Goal: Obtain resource: Download file/media

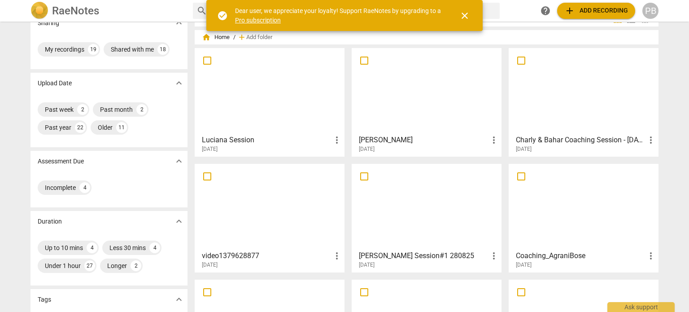
scroll to position [45, 0]
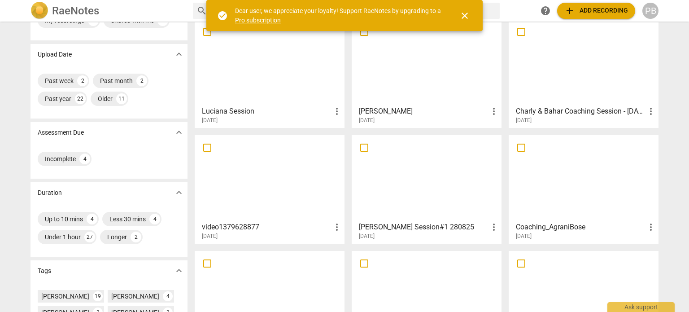
click at [623, 184] on div at bounding box center [584, 177] width 144 height 79
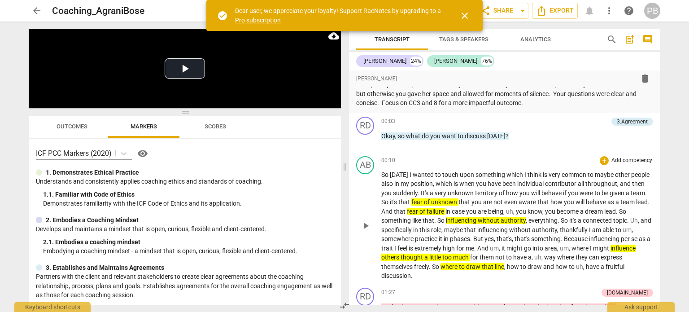
scroll to position [45, 0]
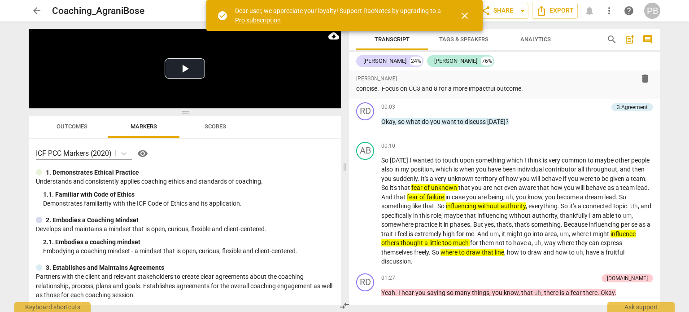
click at [61, 127] on span "Outcomes" at bounding box center [72, 126] width 31 height 7
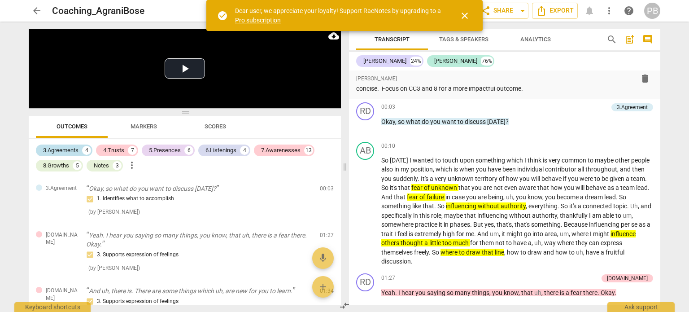
click at [63, 150] on div "3.Agreements" at bounding box center [60, 150] width 35 height 9
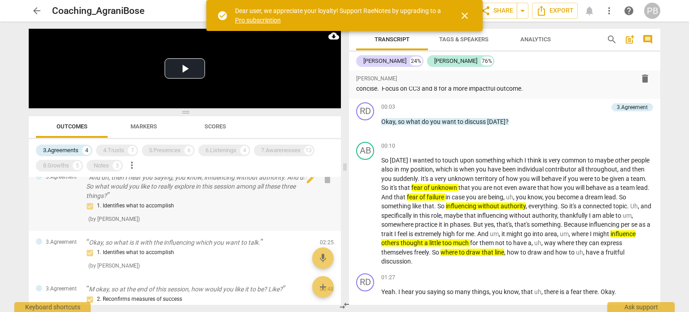
scroll to position [32, 0]
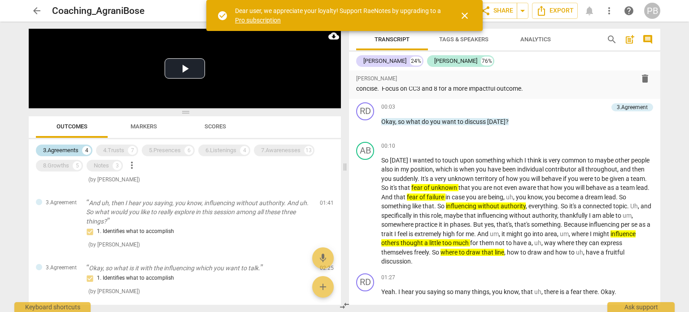
click at [75, 152] on div "3.Agreements" at bounding box center [60, 150] width 35 height 9
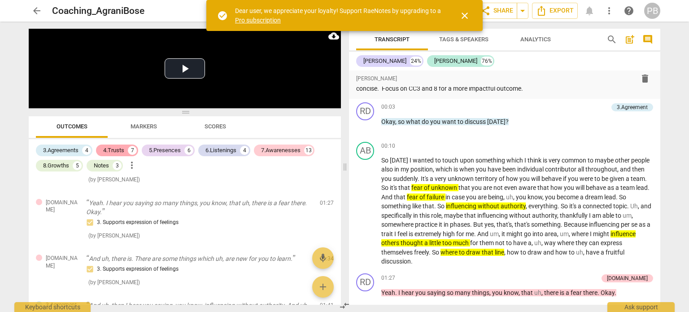
click at [115, 150] on div "4.Trusts" at bounding box center [113, 150] width 21 height 9
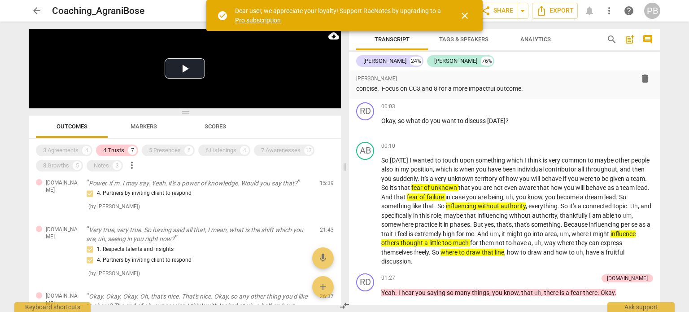
scroll to position [121, 0]
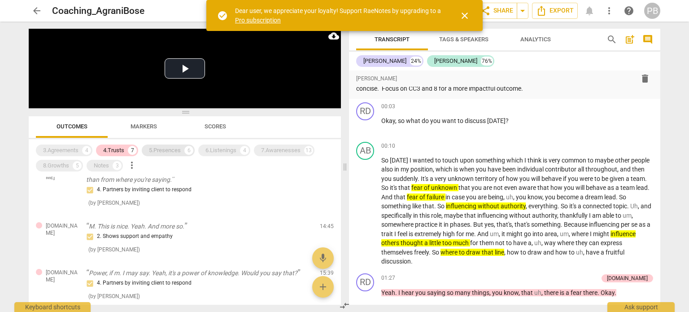
click at [164, 147] on div "5.Presences" at bounding box center [165, 150] width 32 height 9
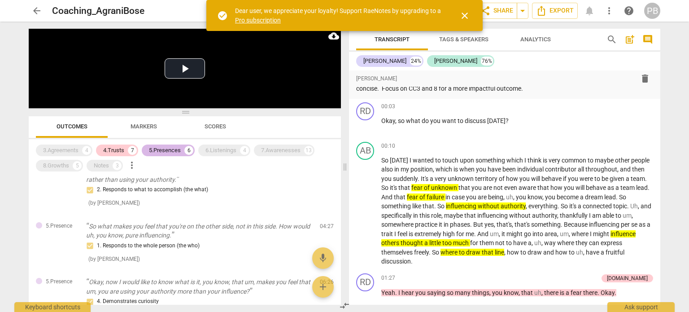
scroll to position [335, 0]
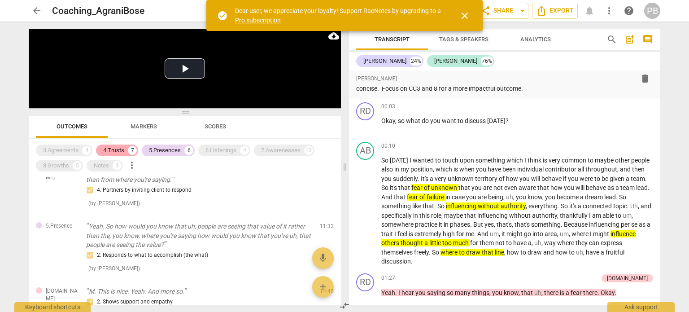
click at [102, 147] on div "4.Trusts 7" at bounding box center [117, 151] width 42 height 12
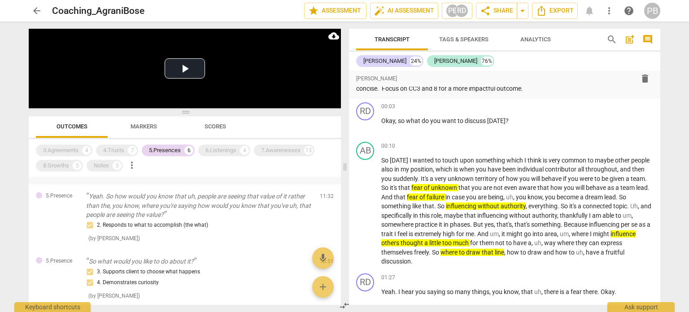
scroll to position [164, 0]
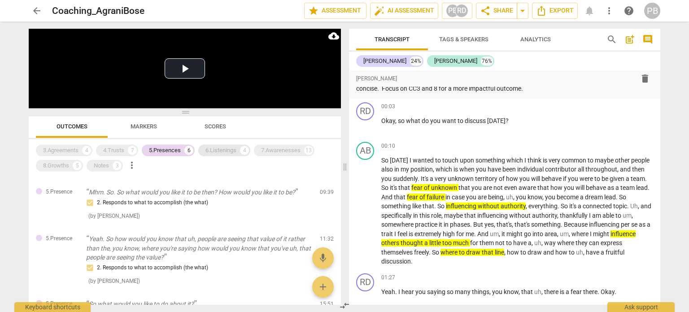
click at [212, 150] on div "6.Listenings" at bounding box center [221, 150] width 31 height 9
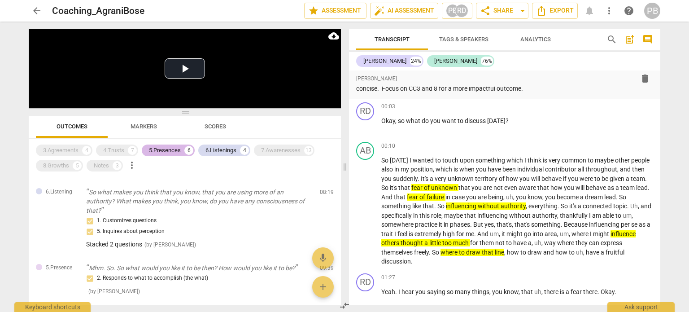
click at [170, 149] on div "5.Presences" at bounding box center [165, 150] width 32 height 9
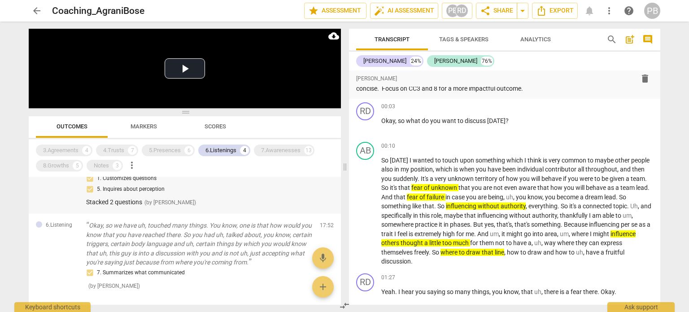
scroll to position [129, 0]
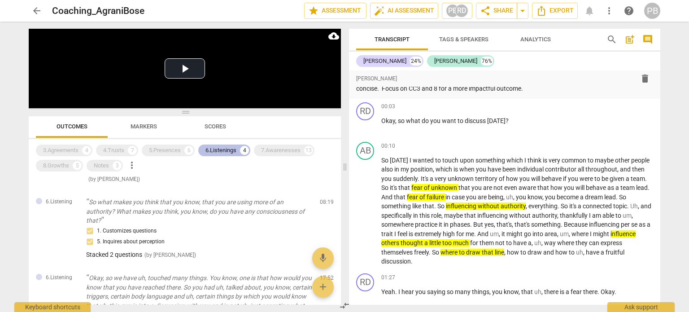
click at [215, 148] on div "6.Listenings" at bounding box center [221, 150] width 31 height 9
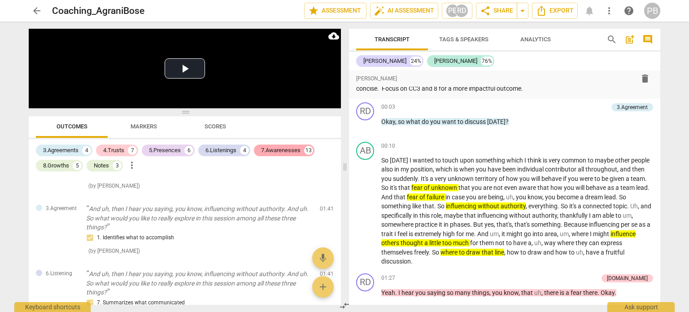
scroll to position [627, 0]
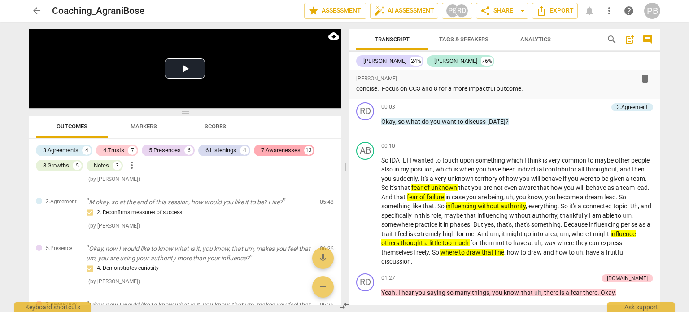
click at [281, 148] on div "7.Awarenesses" at bounding box center [280, 150] width 39 height 9
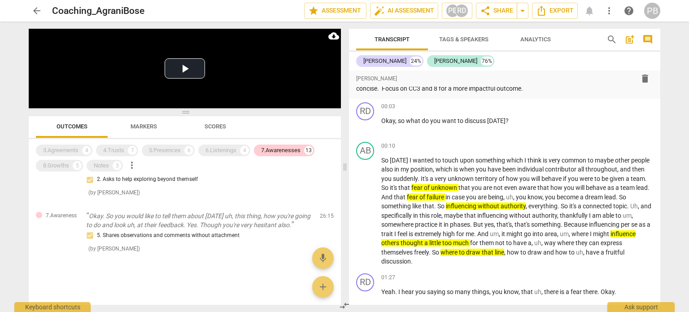
scroll to position [756, 0]
click at [56, 165] on div "8.Growths" at bounding box center [56, 165] width 26 height 9
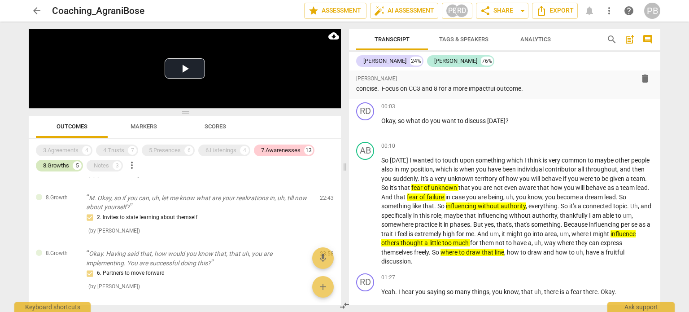
click at [56, 165] on div "8.Growths" at bounding box center [56, 165] width 26 height 9
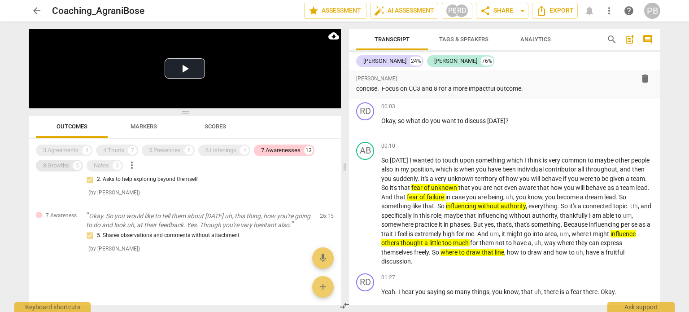
click at [56, 165] on div "8.Growths" at bounding box center [56, 165] width 26 height 9
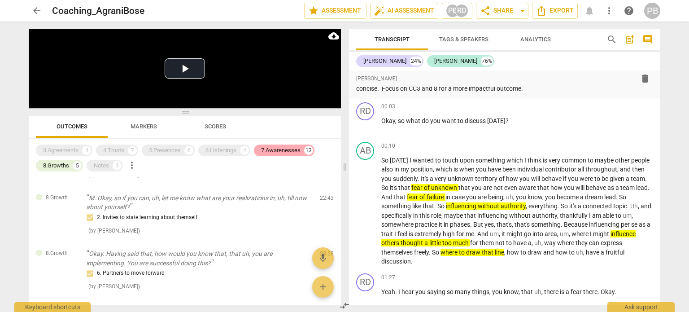
click at [276, 150] on div "7.Awarenesses" at bounding box center [280, 150] width 39 height 9
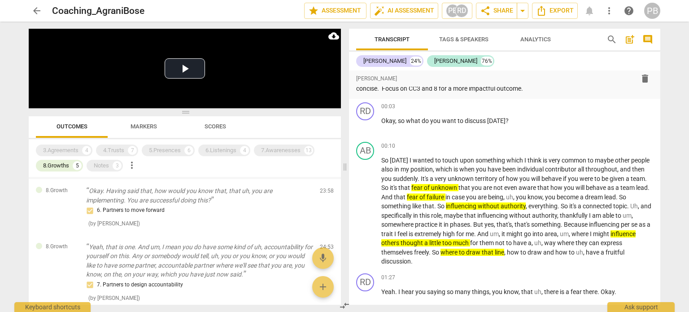
scroll to position [9, 0]
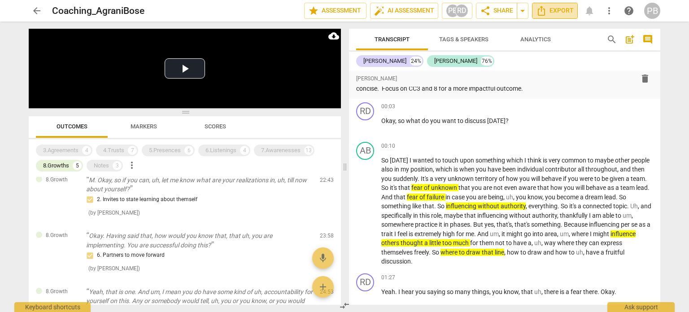
click at [550, 8] on span "Export" at bounding box center [555, 10] width 38 height 11
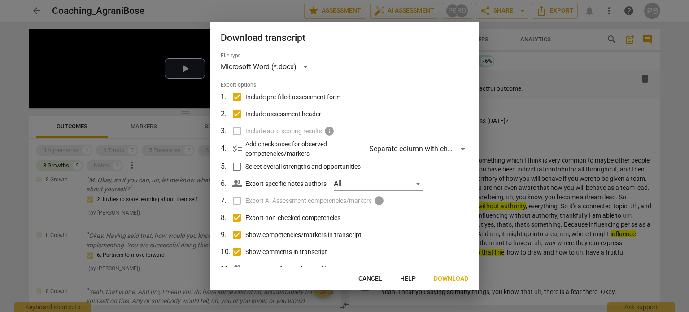
click at [447, 276] on span "Download" at bounding box center [451, 278] width 35 height 9
